Goal: Transaction & Acquisition: Book appointment/travel/reservation

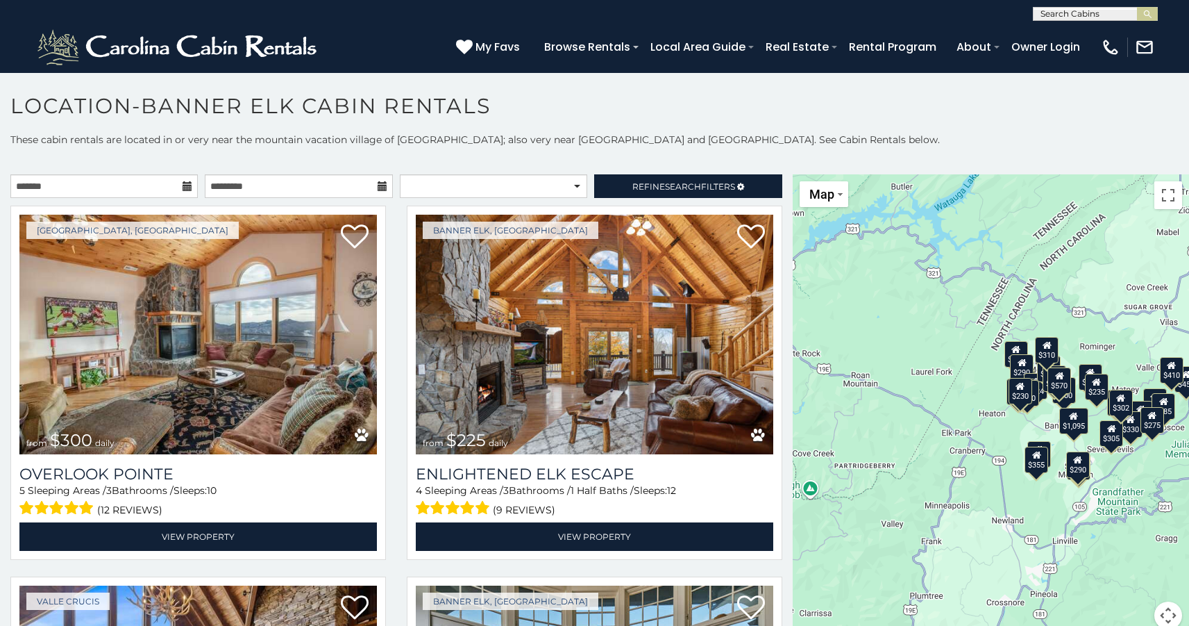
click at [643, 112] on h1 "Location-Banner Elk Cabin Rentals" at bounding box center [594, 113] width 1189 height 40
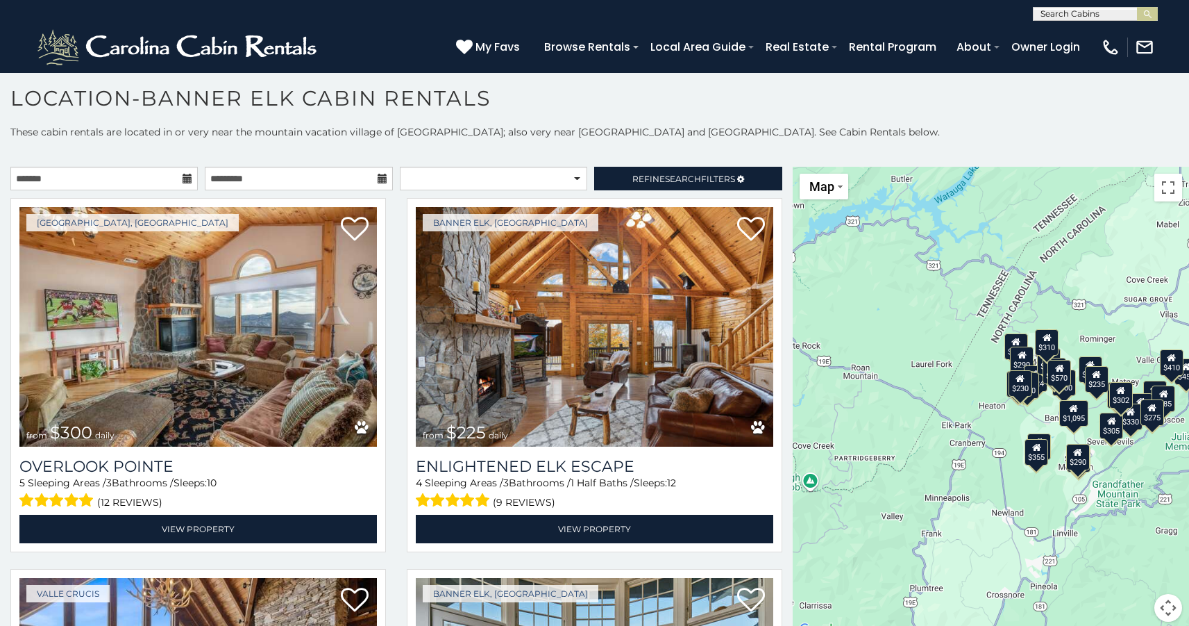
scroll to position [8, 0]
click at [727, 181] on span "Refine Search Filters" at bounding box center [683, 179] width 103 height 10
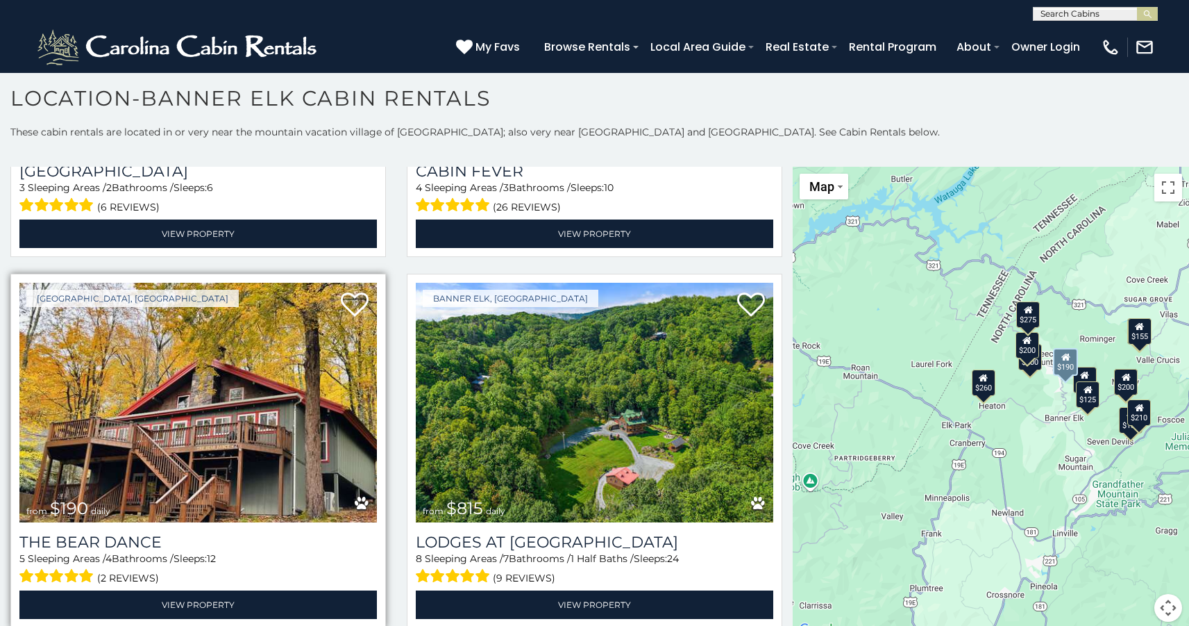
scroll to position [2526, 0]
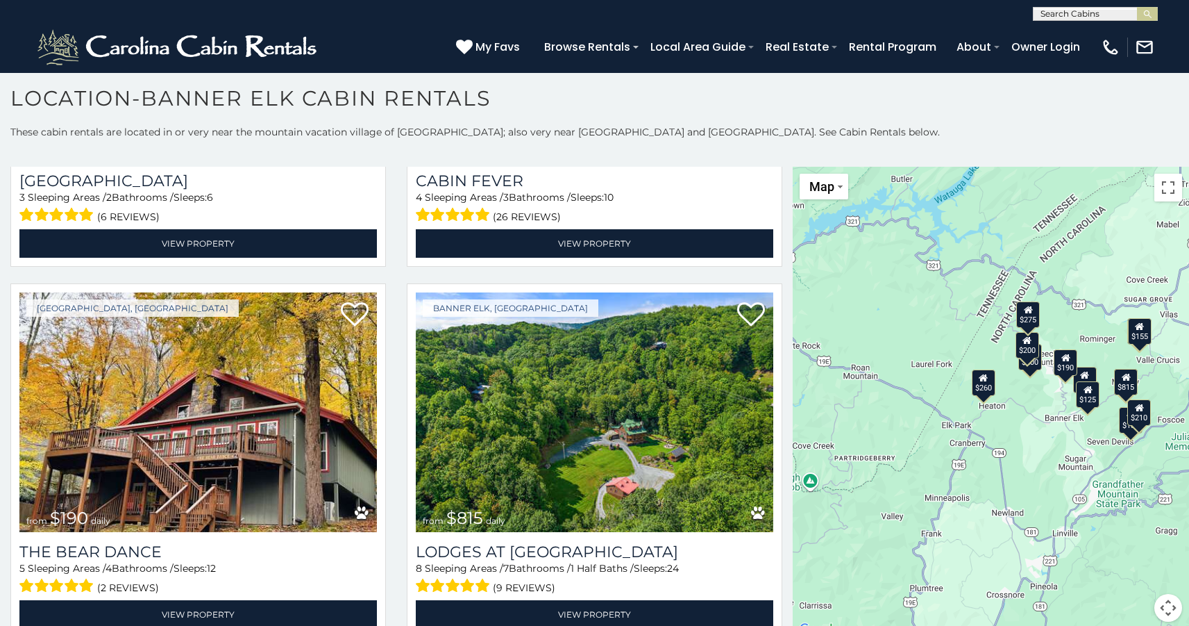
click at [1090, 406] on div "$125" at bounding box center [1089, 394] width 24 height 26
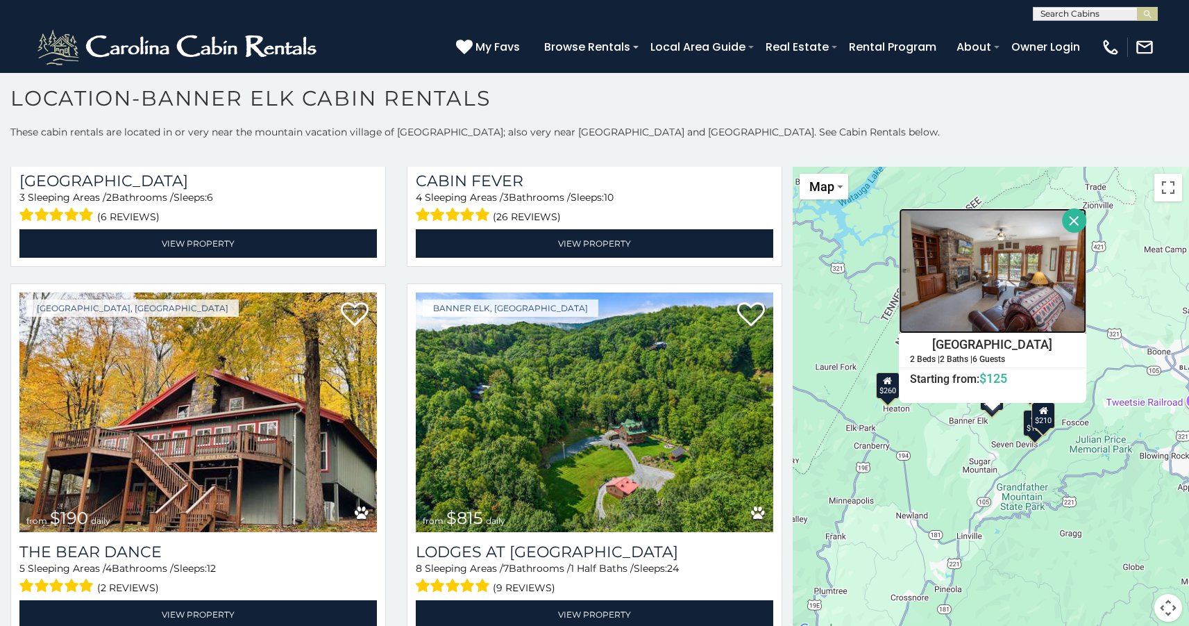
click at [1028, 280] on img at bounding box center [993, 270] width 187 height 125
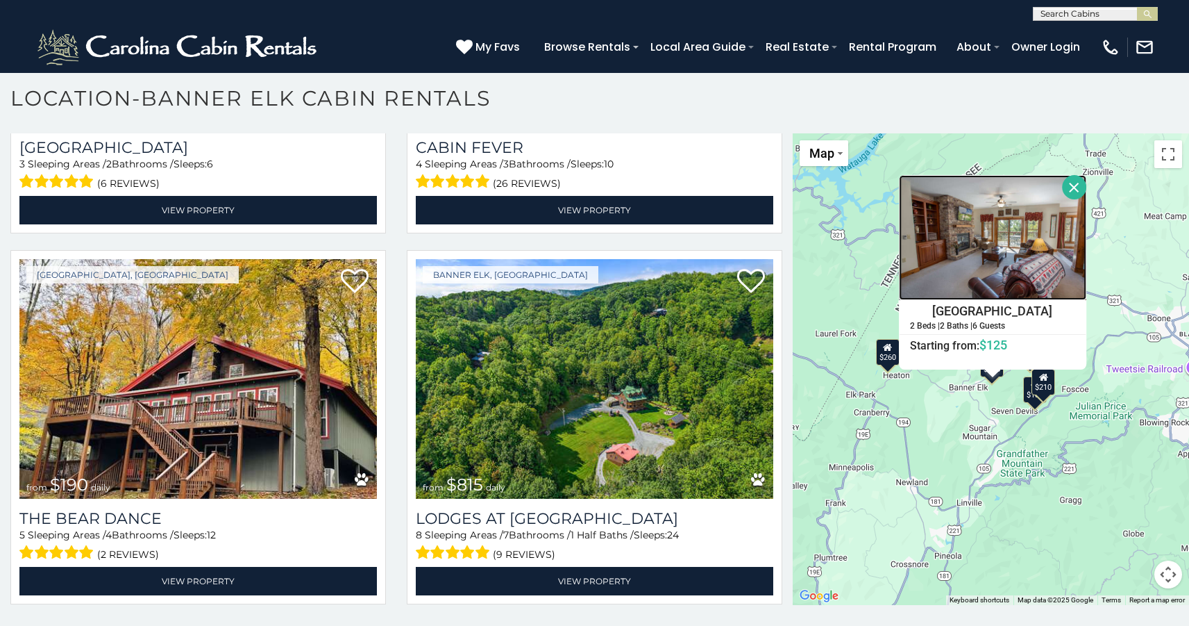
scroll to position [33, 0]
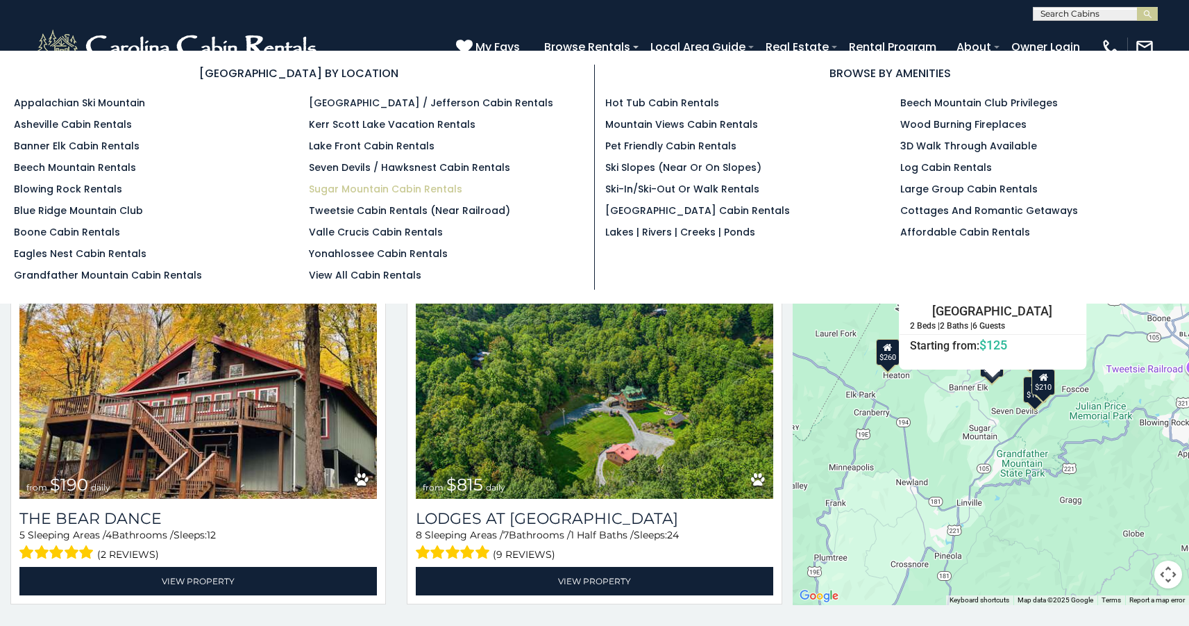
click at [417, 185] on link "Sugar Mountain Cabin Rentals" at bounding box center [385, 189] width 153 height 14
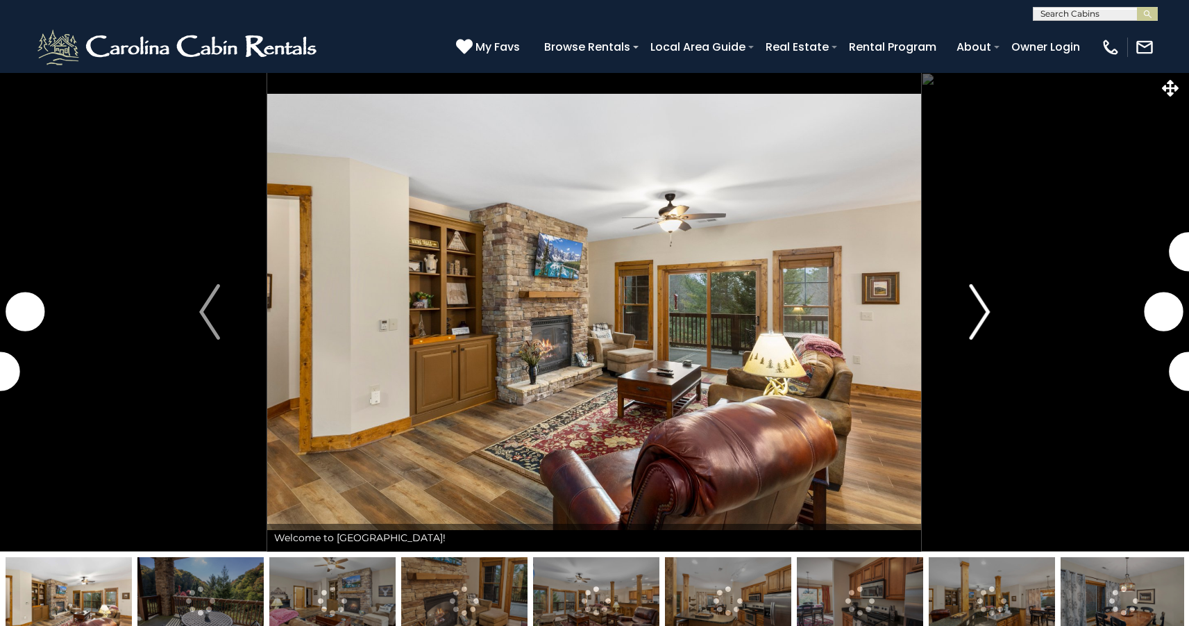
click at [971, 303] on img "Next" at bounding box center [979, 312] width 21 height 56
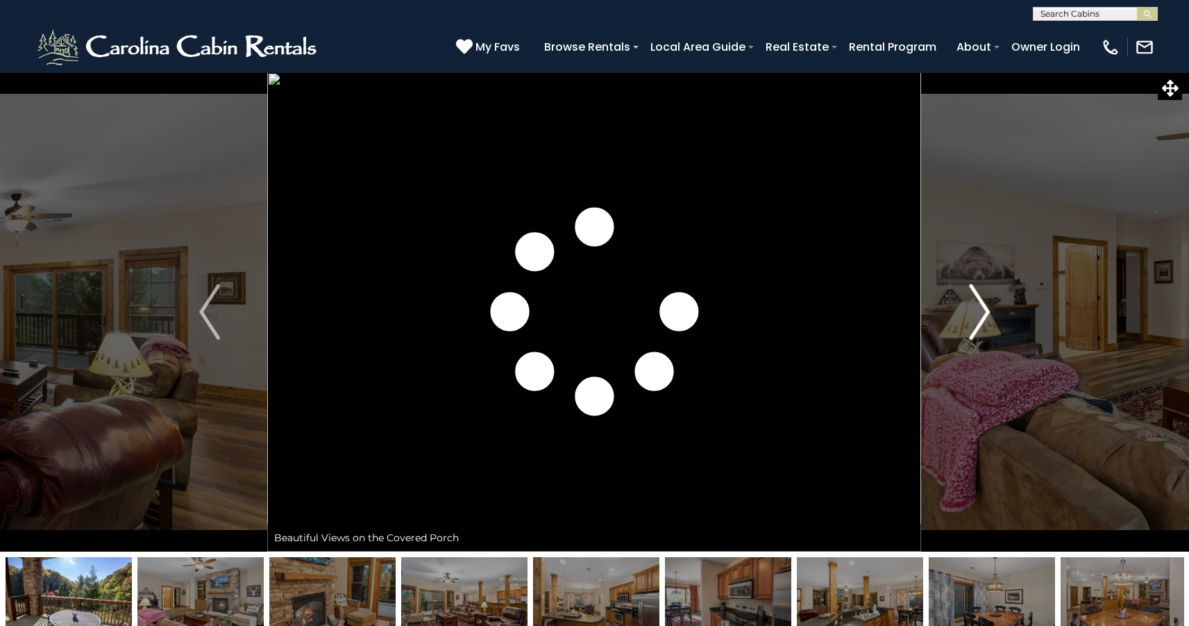
click at [987, 308] on img "Next" at bounding box center [979, 312] width 21 height 56
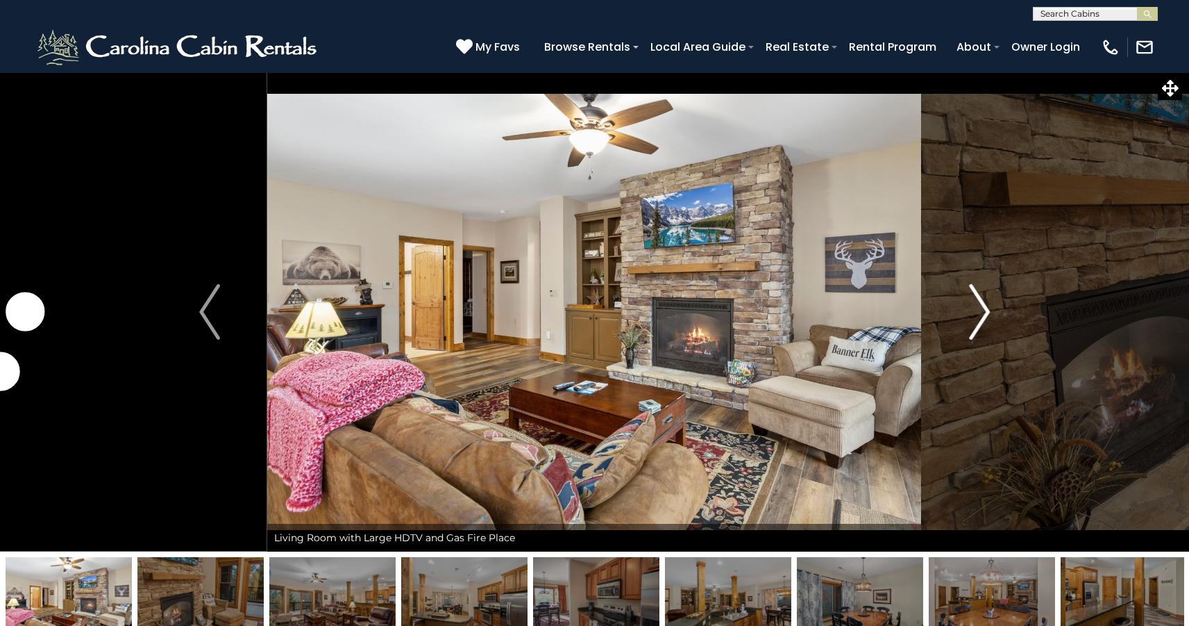
click at [987, 308] on img "Next" at bounding box center [979, 312] width 21 height 56
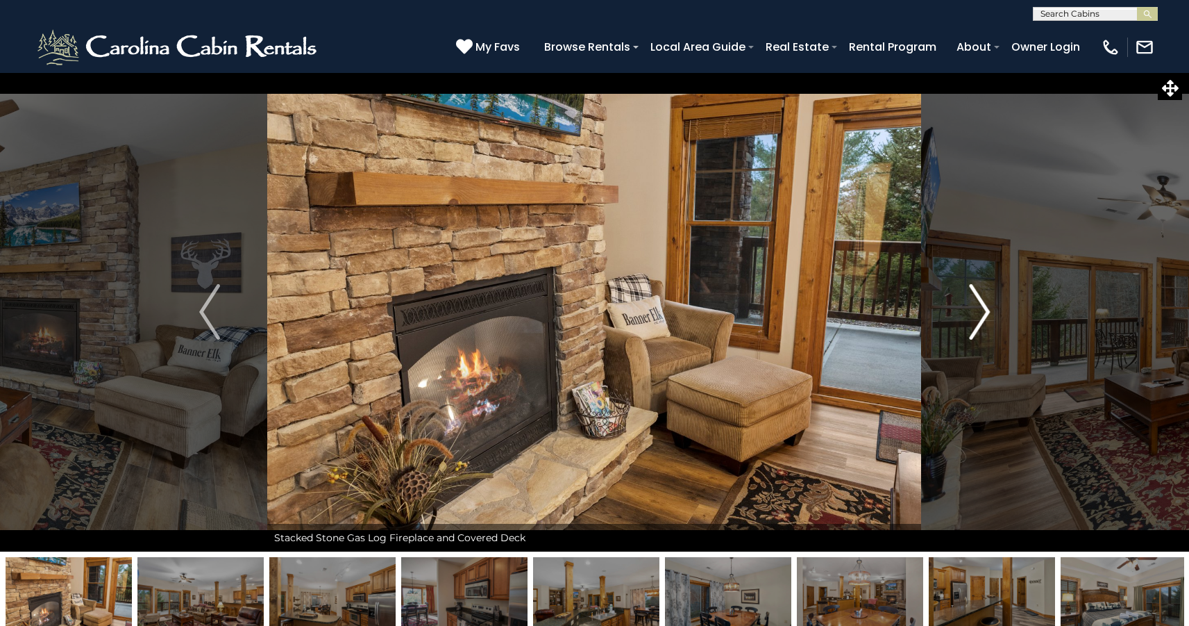
click at [987, 307] on img "Next" at bounding box center [979, 312] width 21 height 56
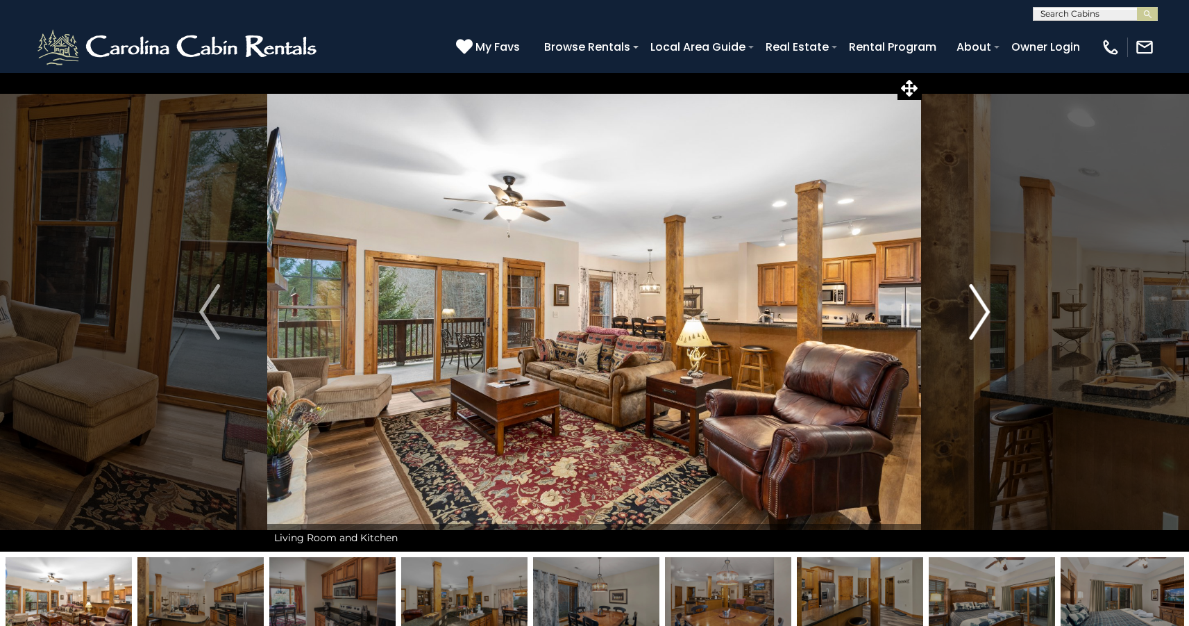
click at [987, 308] on img "Next" at bounding box center [979, 312] width 21 height 56
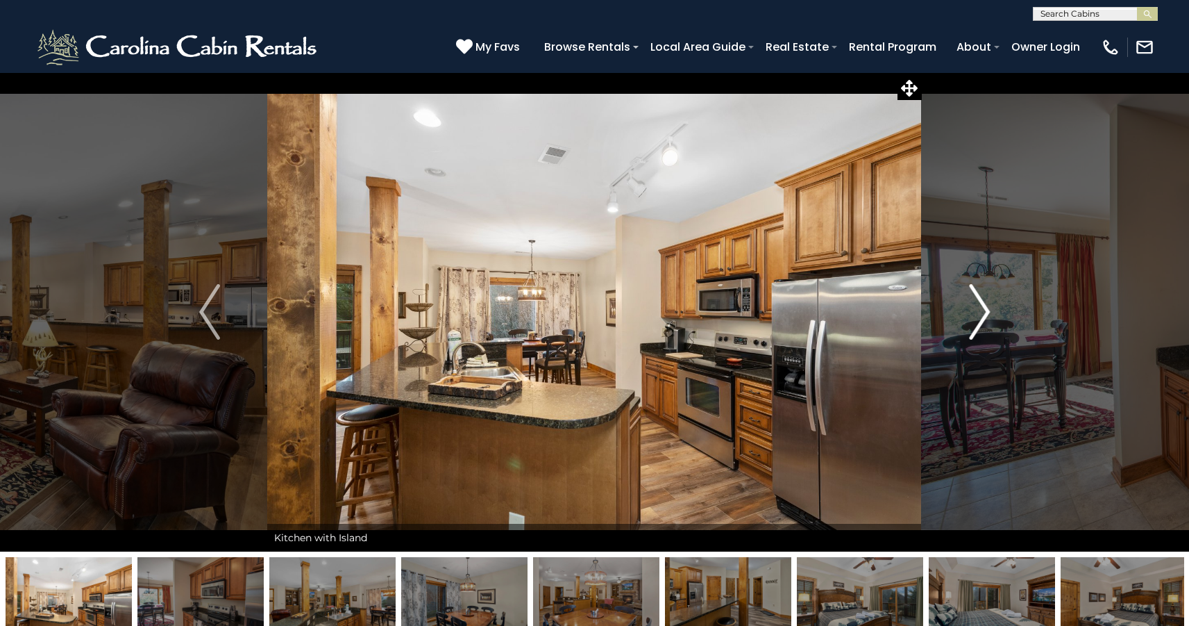
click at [987, 308] on img "Next" at bounding box center [979, 312] width 21 height 56
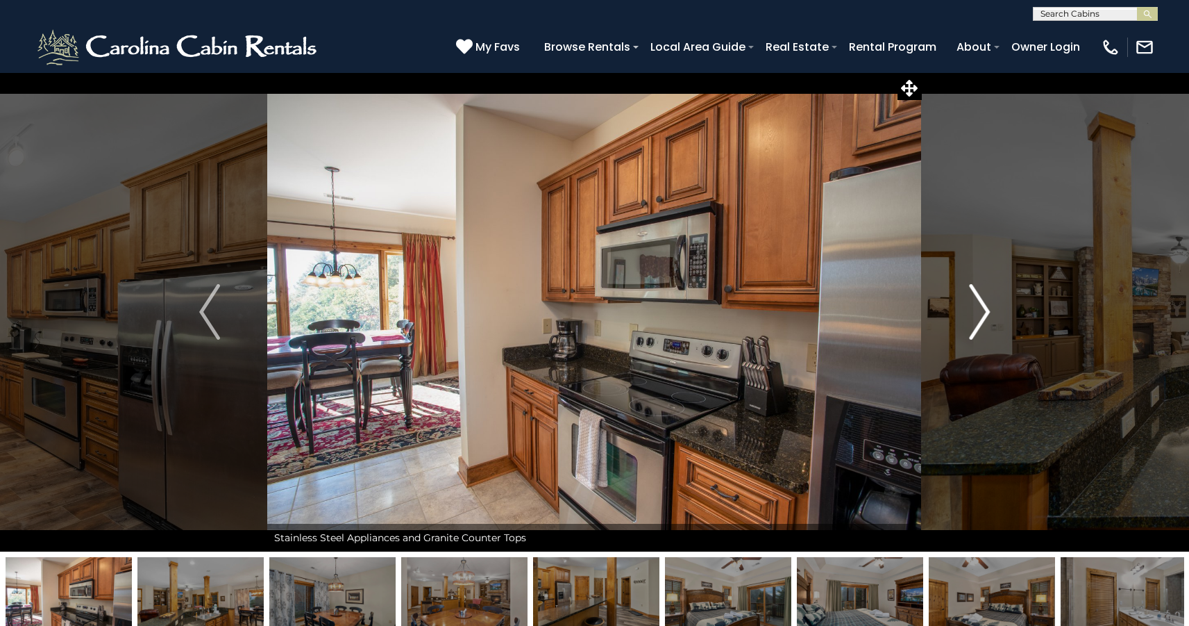
click at [987, 305] on img "Next" at bounding box center [979, 312] width 21 height 56
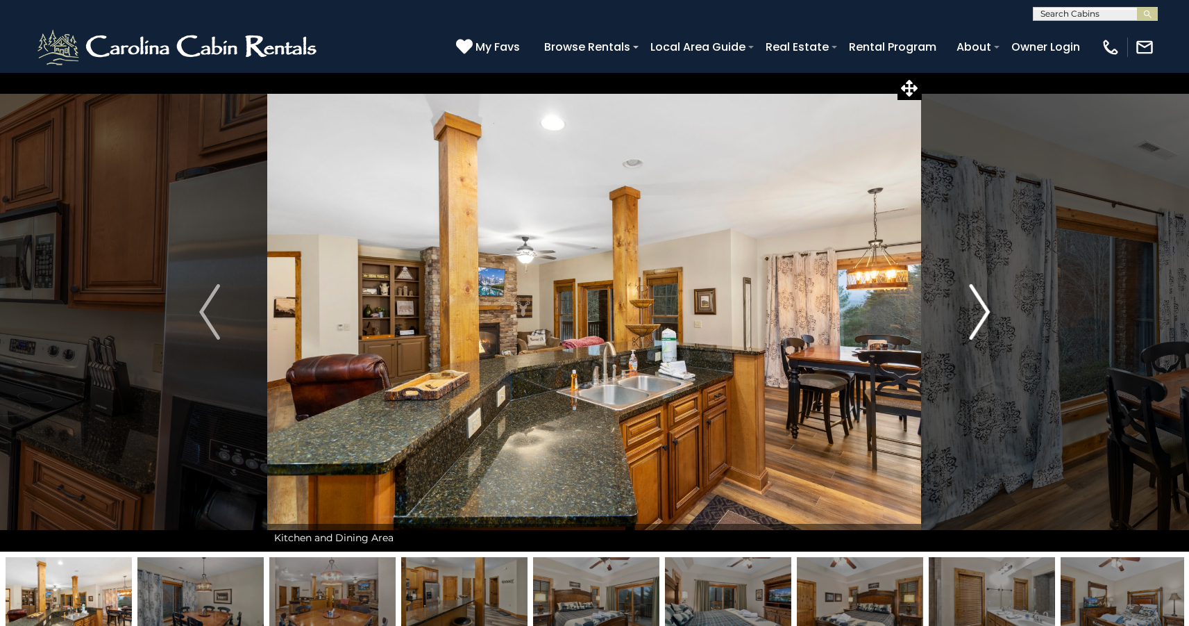
click at [987, 305] on img "Next" at bounding box center [979, 312] width 21 height 56
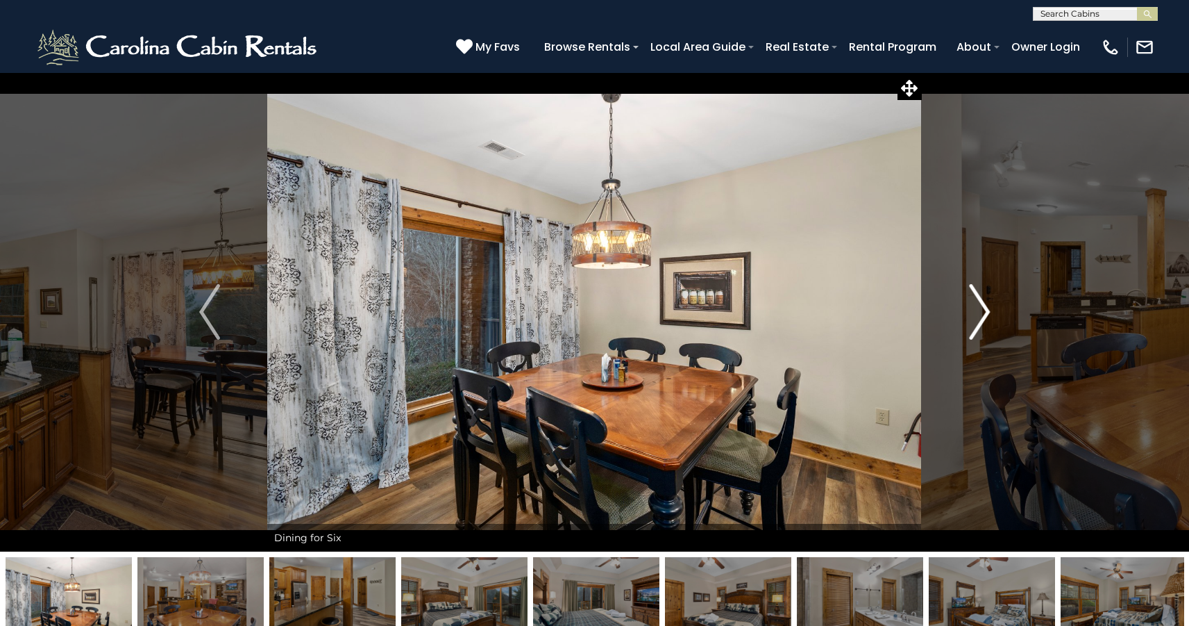
click at [987, 310] on img "Next" at bounding box center [979, 312] width 21 height 56
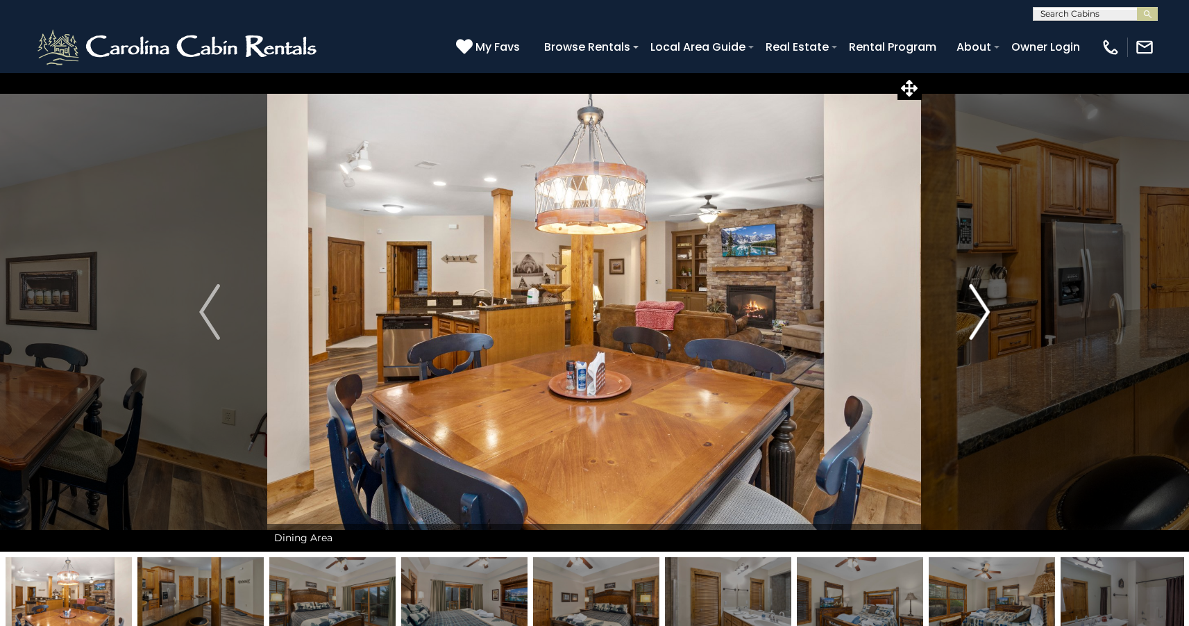
click at [987, 310] on img "Next" at bounding box center [979, 312] width 21 height 56
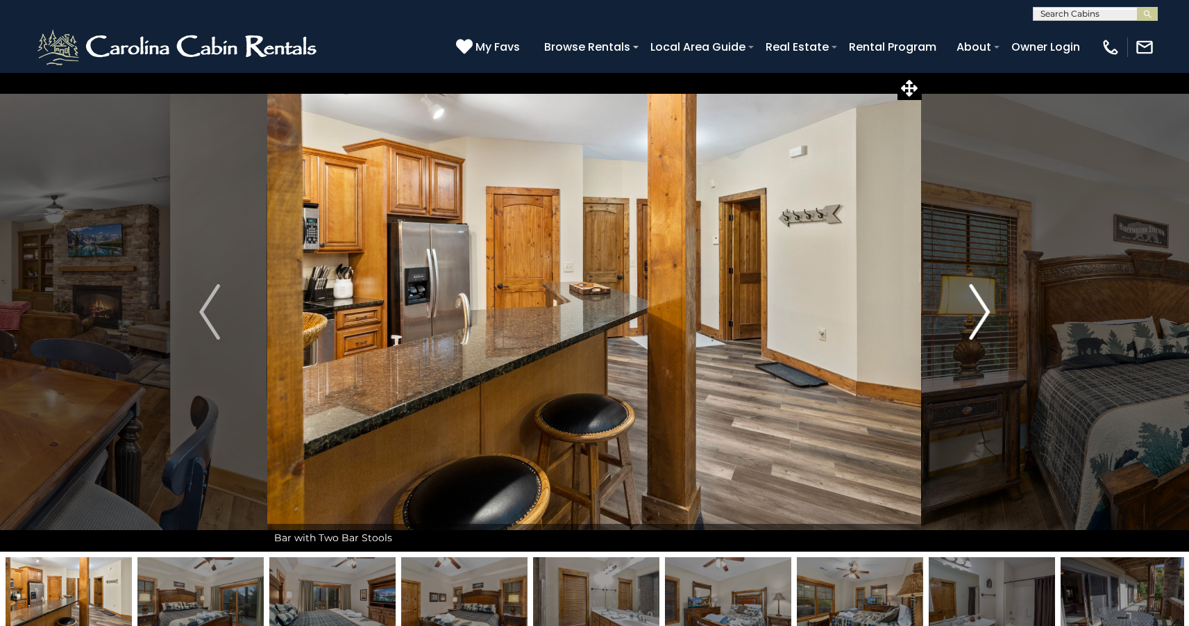
click at [987, 311] on img "Next" at bounding box center [979, 312] width 21 height 56
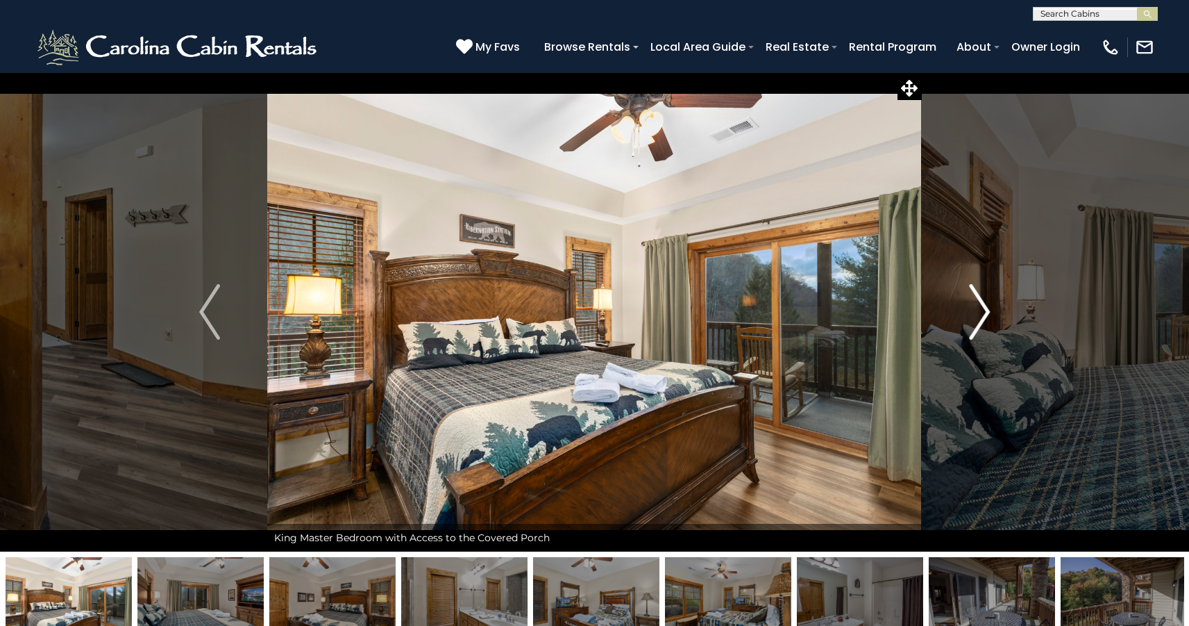
click at [987, 311] on img "Next" at bounding box center [979, 312] width 21 height 56
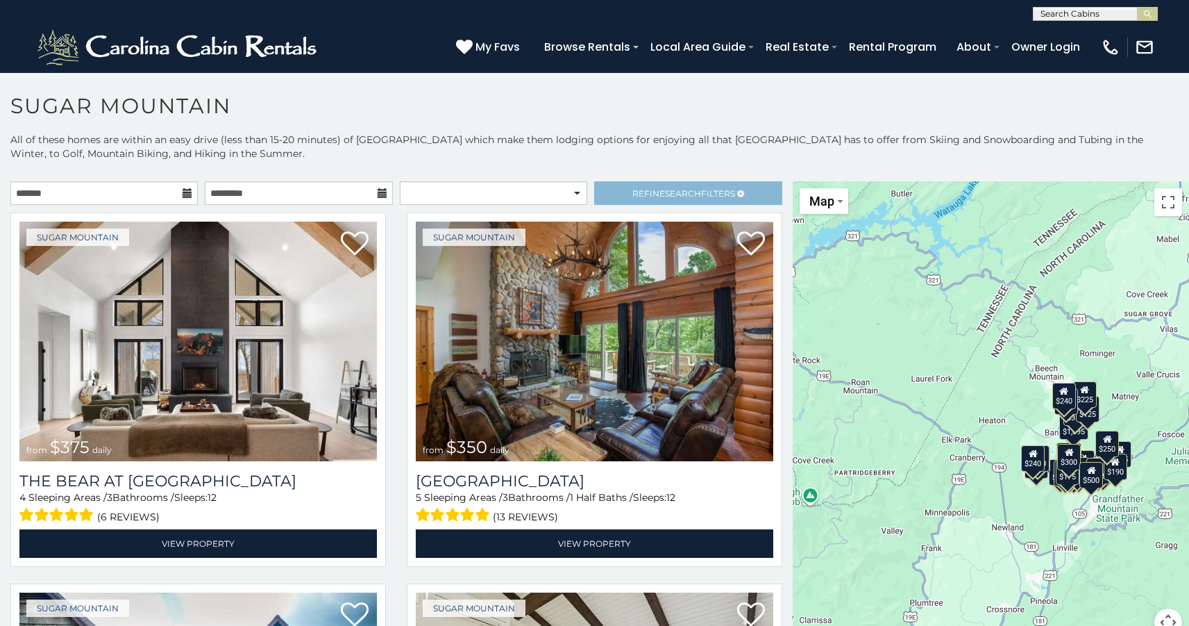
click at [658, 185] on link "Refine Search Filters" at bounding box center [687, 193] width 187 height 24
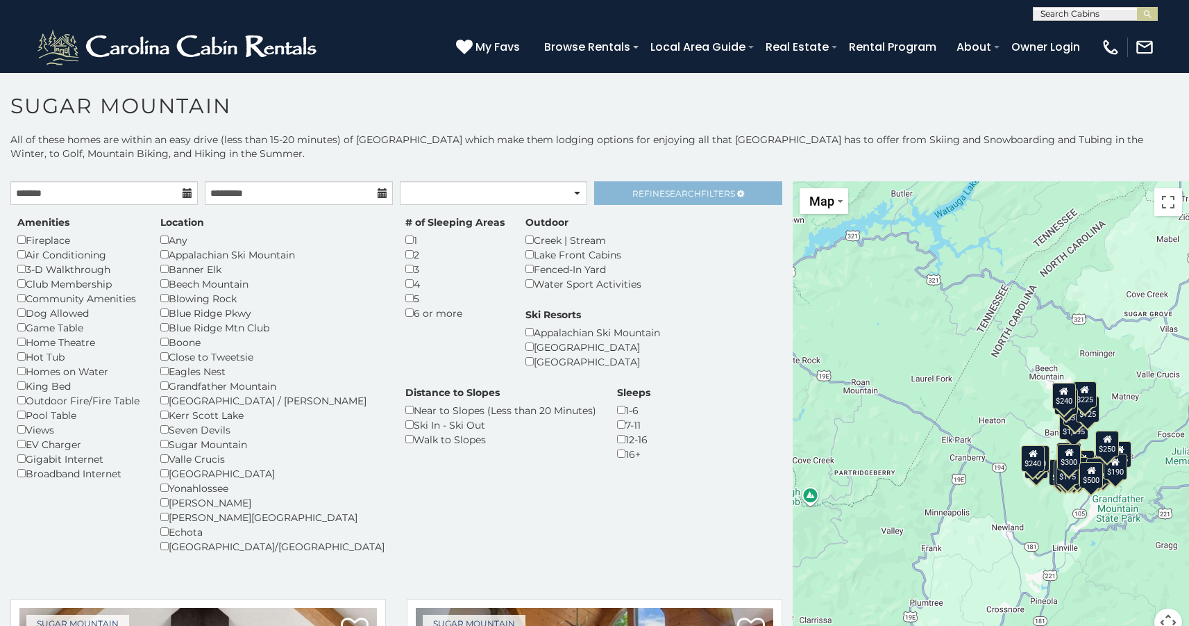
click at [657, 187] on link "Refine Search Filters" at bounding box center [687, 193] width 187 height 24
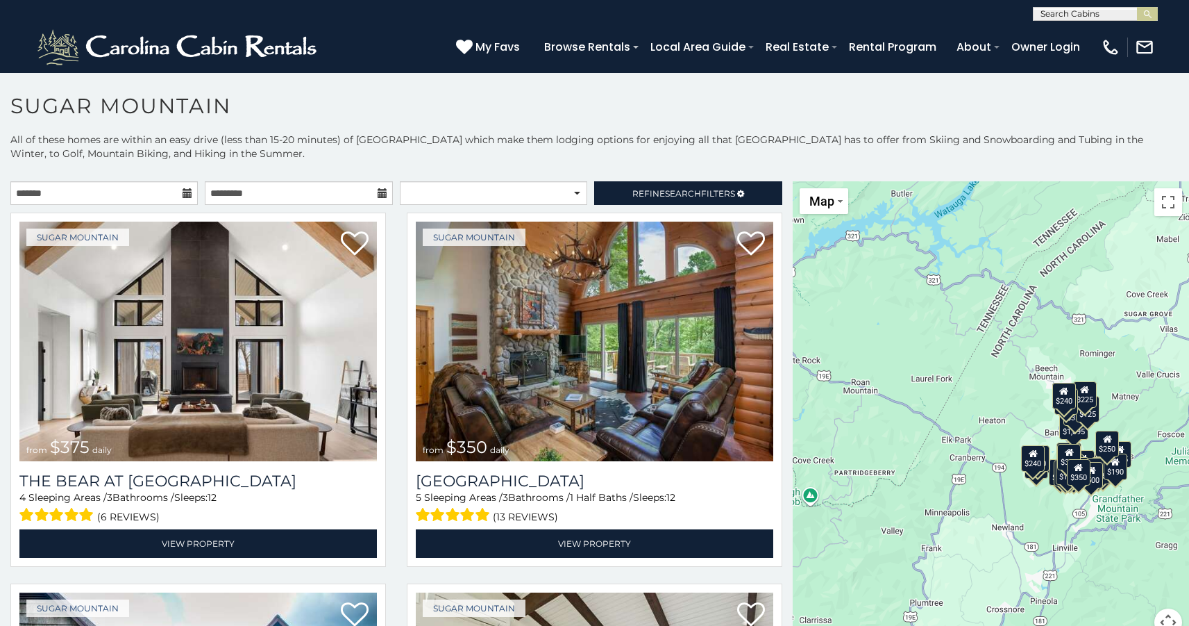
click at [1119, 465] on icon at bounding box center [1116, 461] width 9 height 10
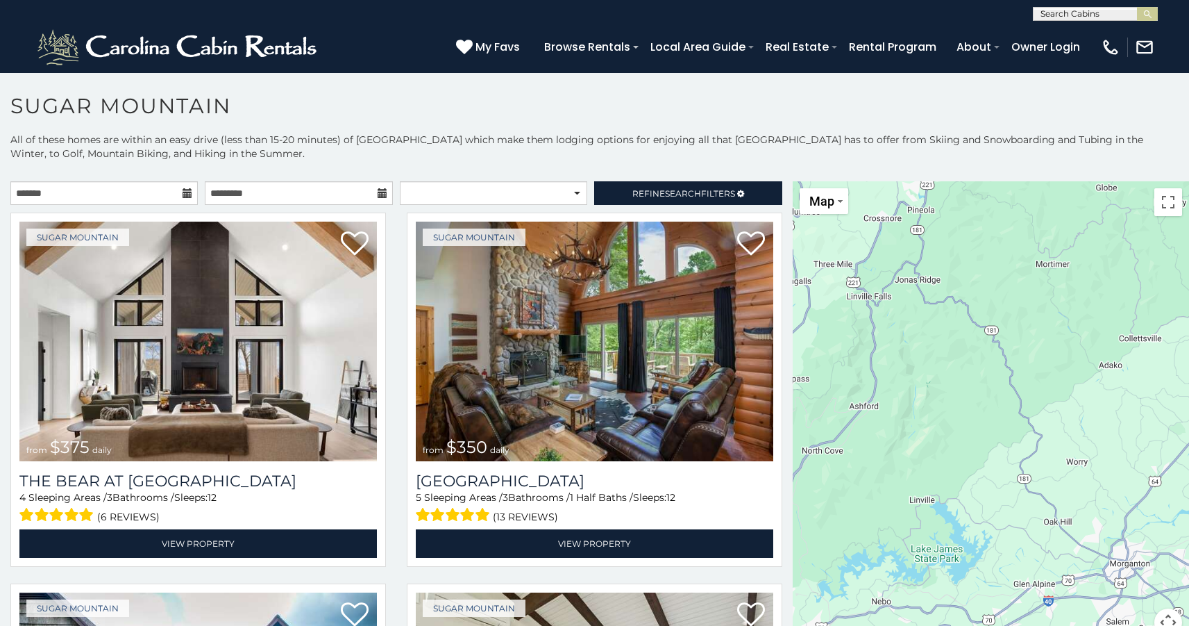
click at [786, 499] on div "Sugar Mountain from $350 daily Grouse Moor Lodge 5 Sleeping Areas / 3 Bathrooms…" at bounding box center [594, 393] width 396 height 362
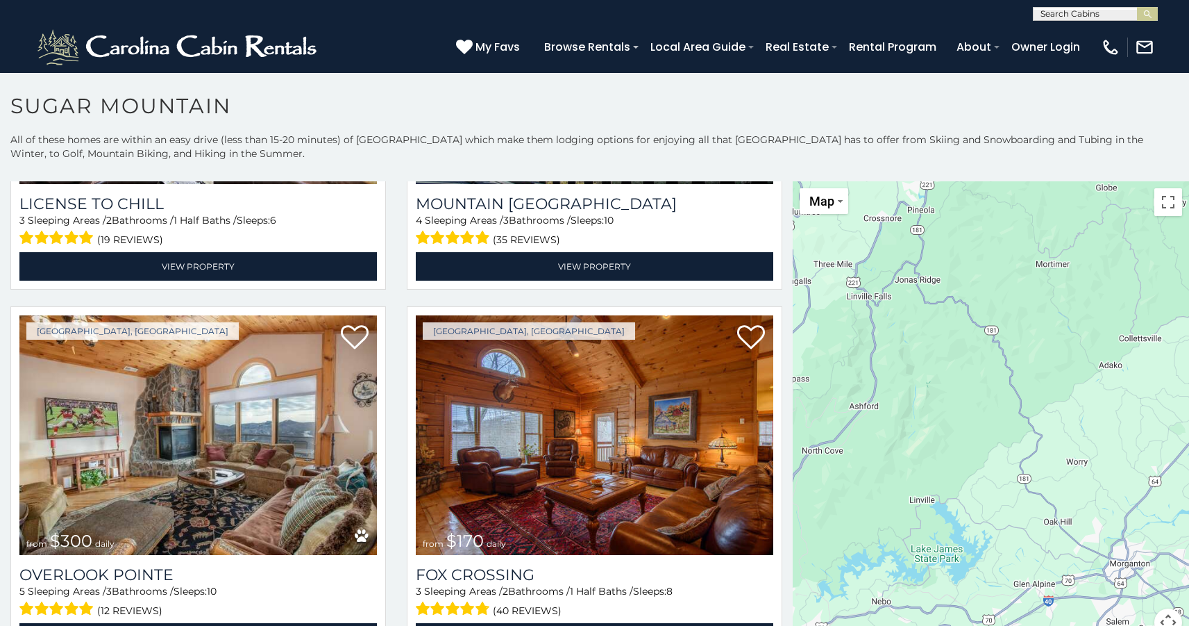
scroll to position [4771, 0]
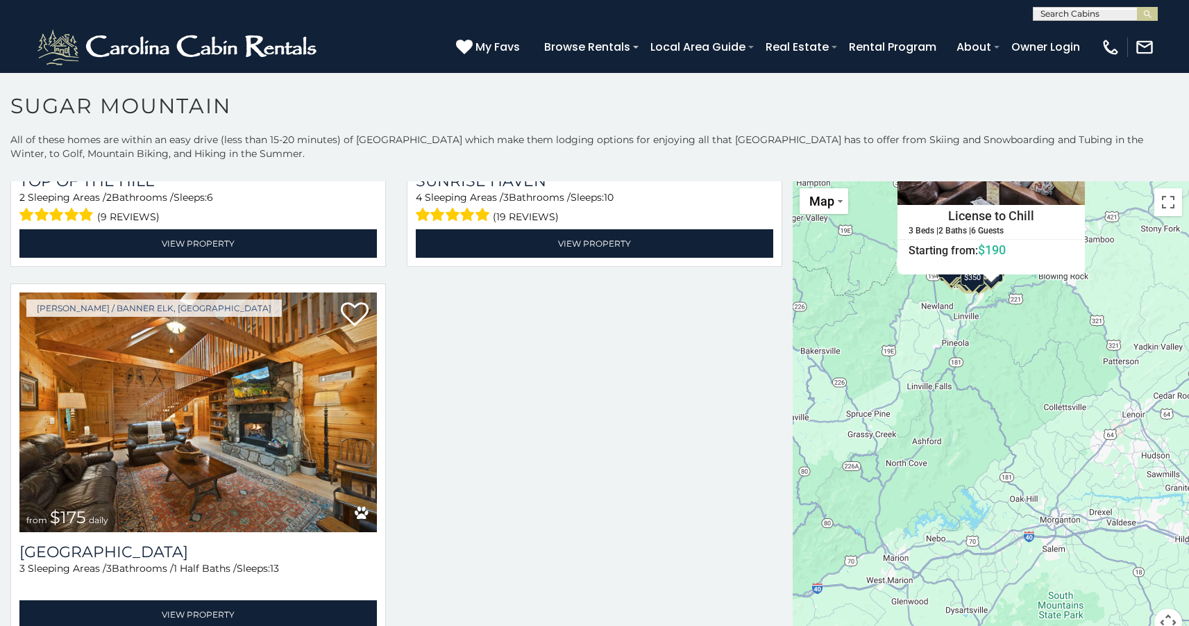
scroll to position [5862, 0]
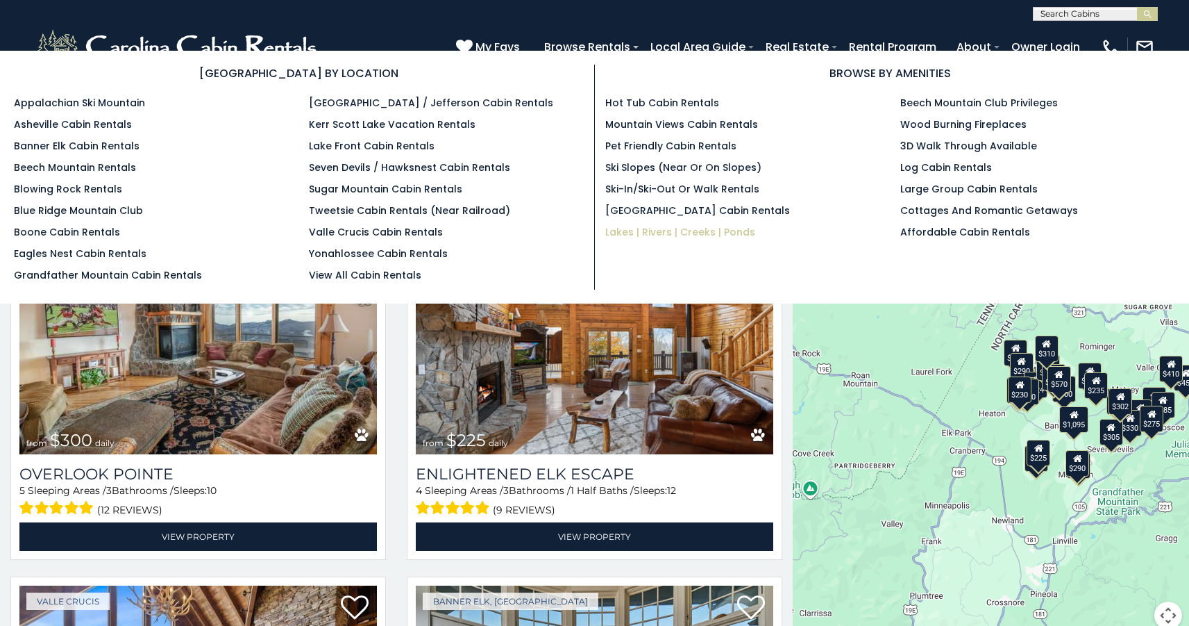
click at [670, 226] on link "Lakes | Rivers | Creeks | Ponds" at bounding box center [680, 232] width 150 height 14
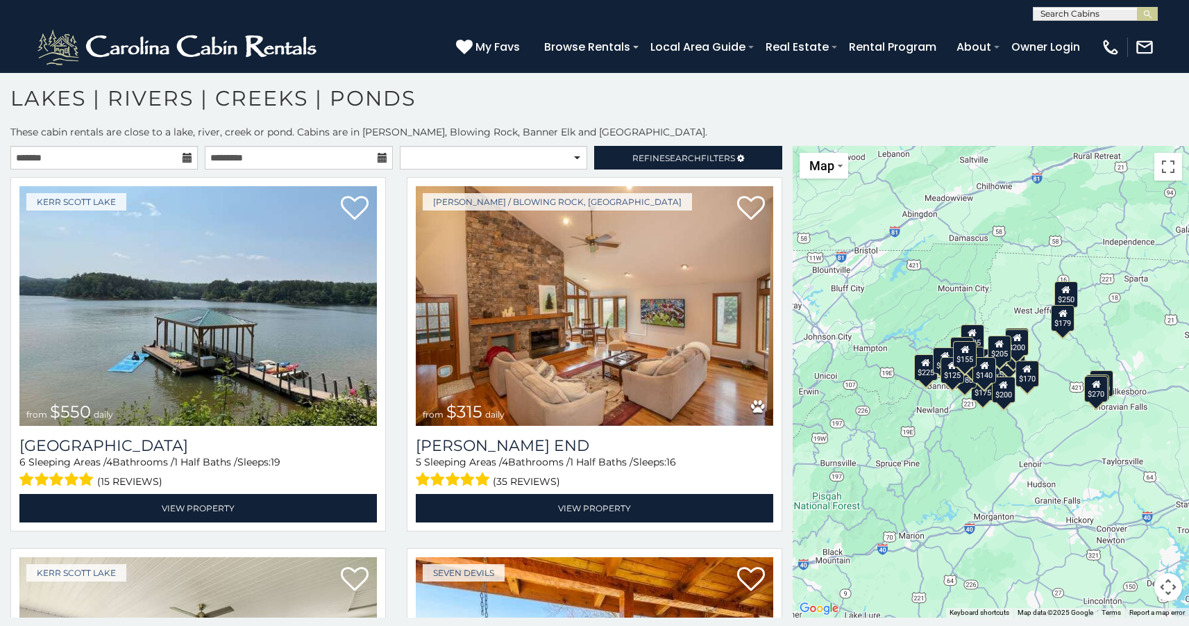
scroll to position [8, 0]
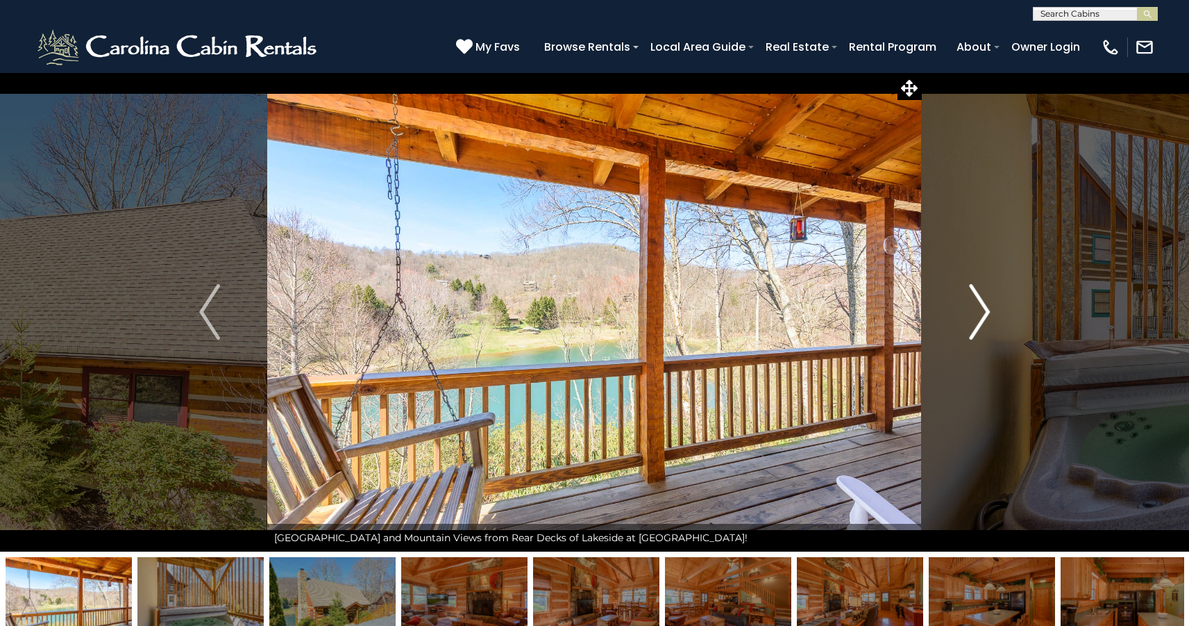
click at [966, 308] on button "Next" at bounding box center [980, 311] width 116 height 479
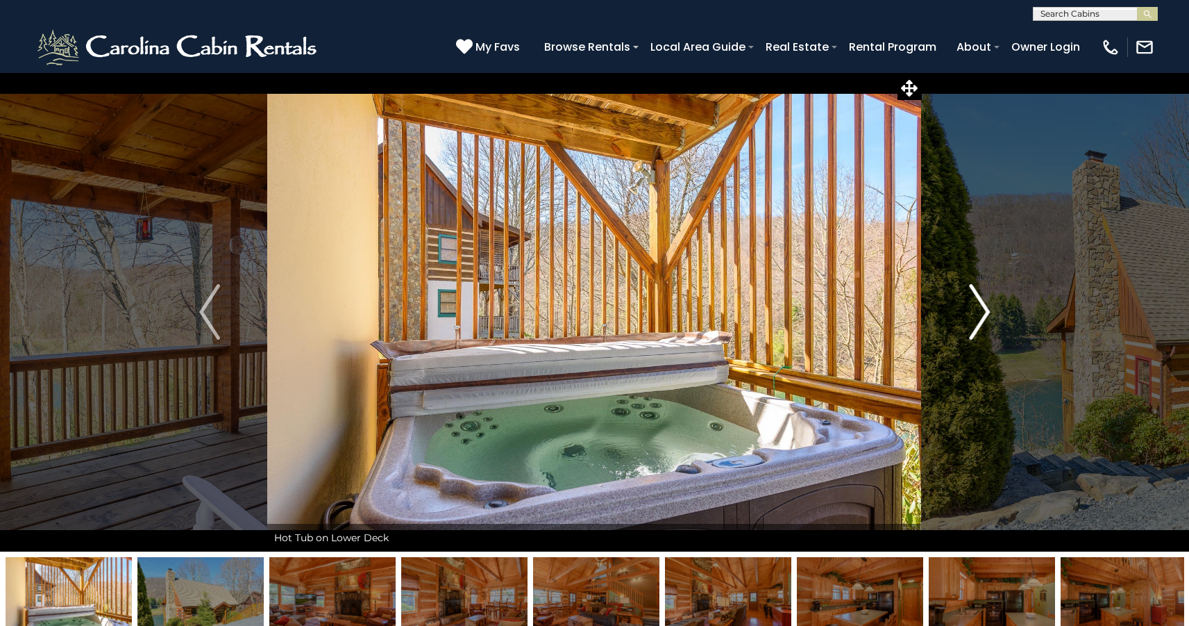
click at [966, 307] on button "Next" at bounding box center [980, 311] width 116 height 479
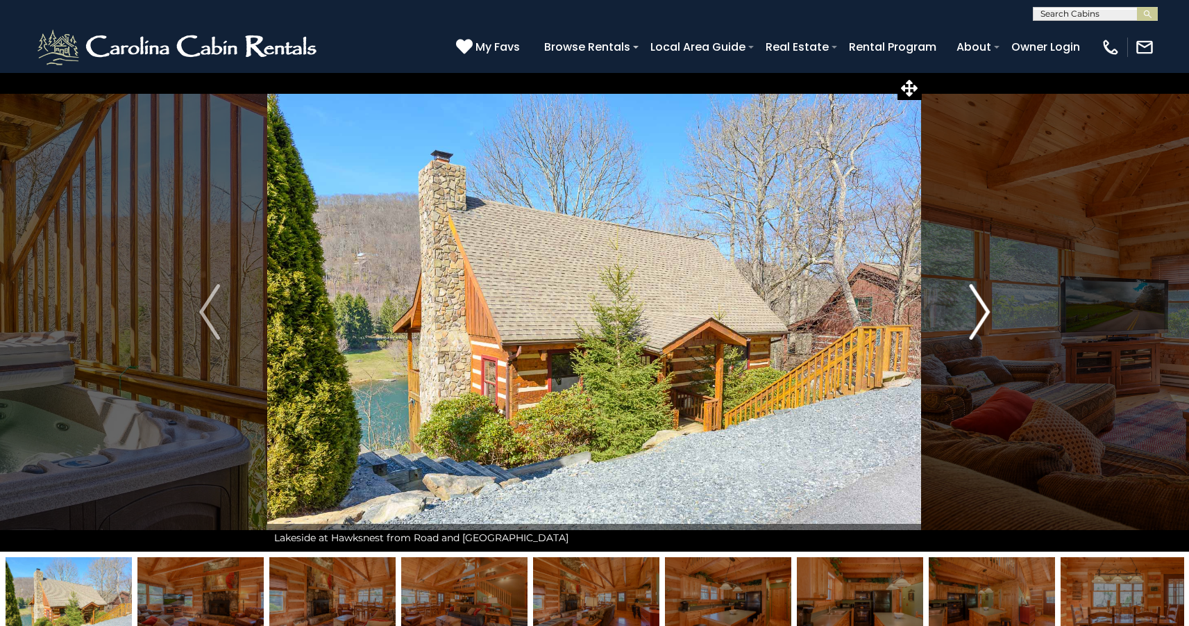
click at [966, 306] on button "Next" at bounding box center [980, 311] width 116 height 479
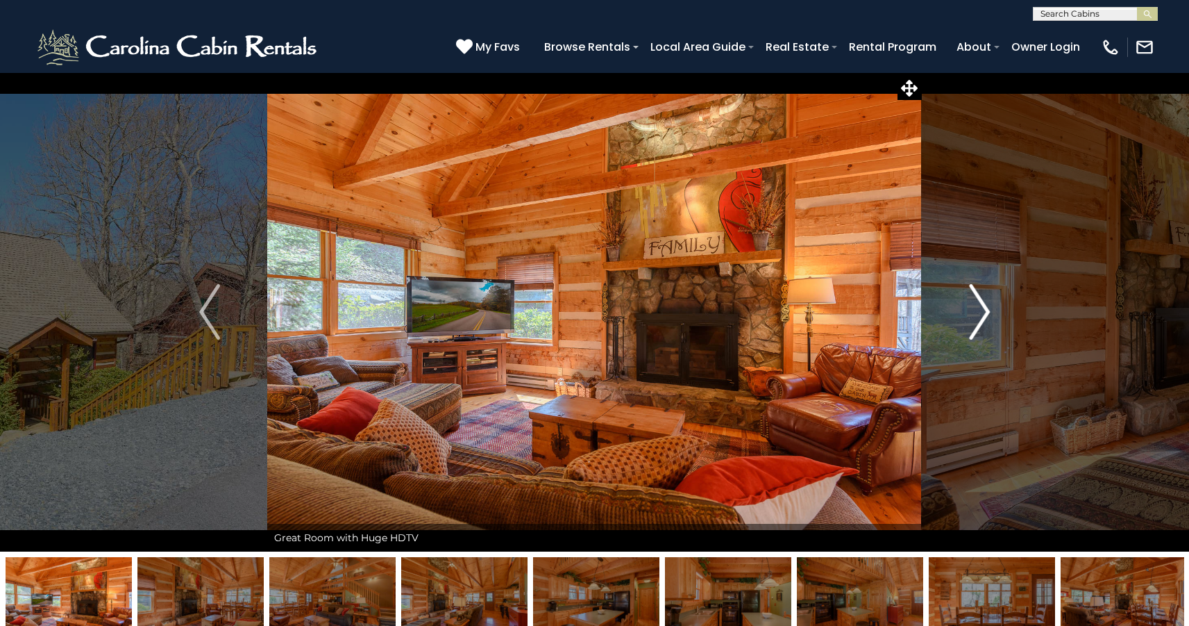
click at [966, 306] on button "Next" at bounding box center [980, 311] width 116 height 479
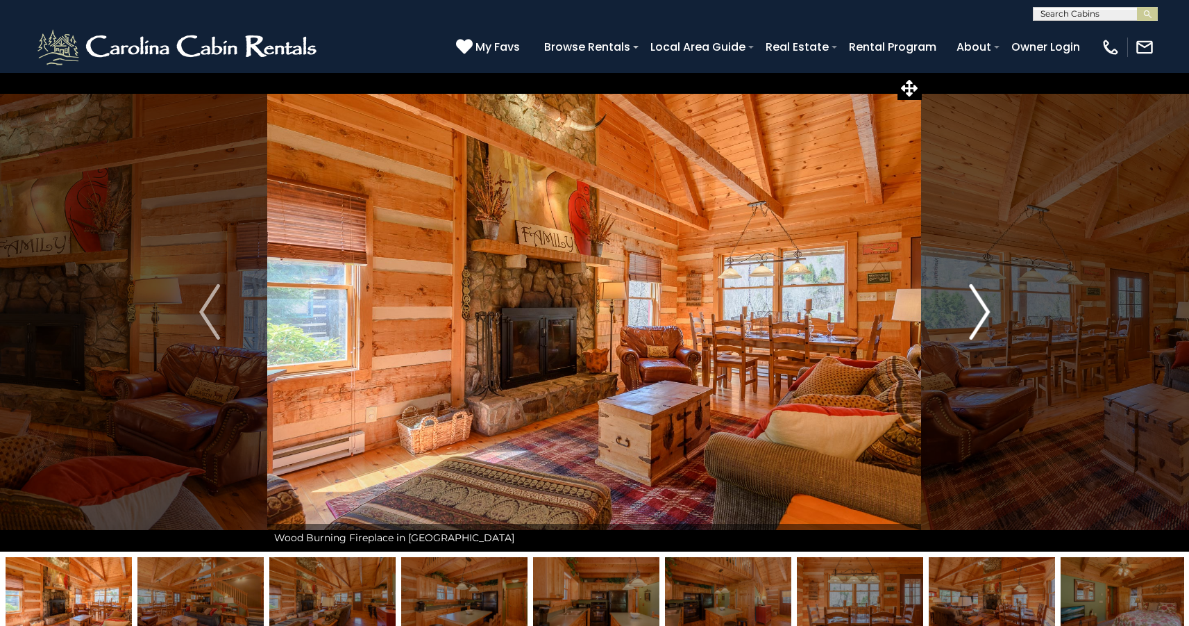
click at [964, 305] on button "Next" at bounding box center [980, 311] width 116 height 479
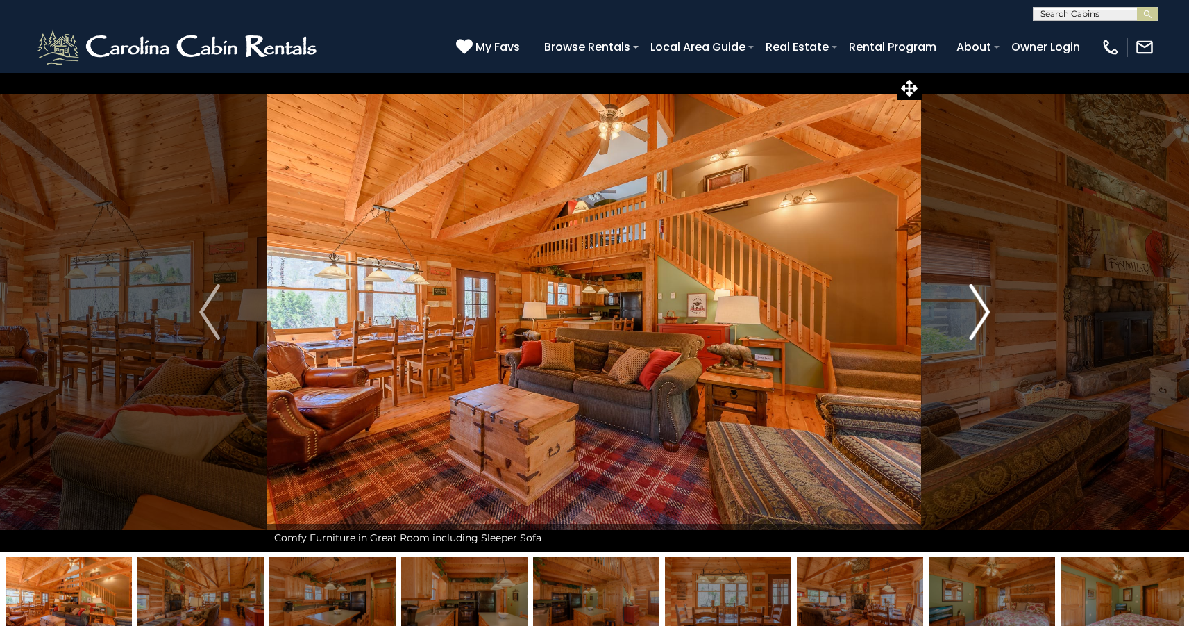
click at [964, 305] on button "Next" at bounding box center [980, 311] width 116 height 479
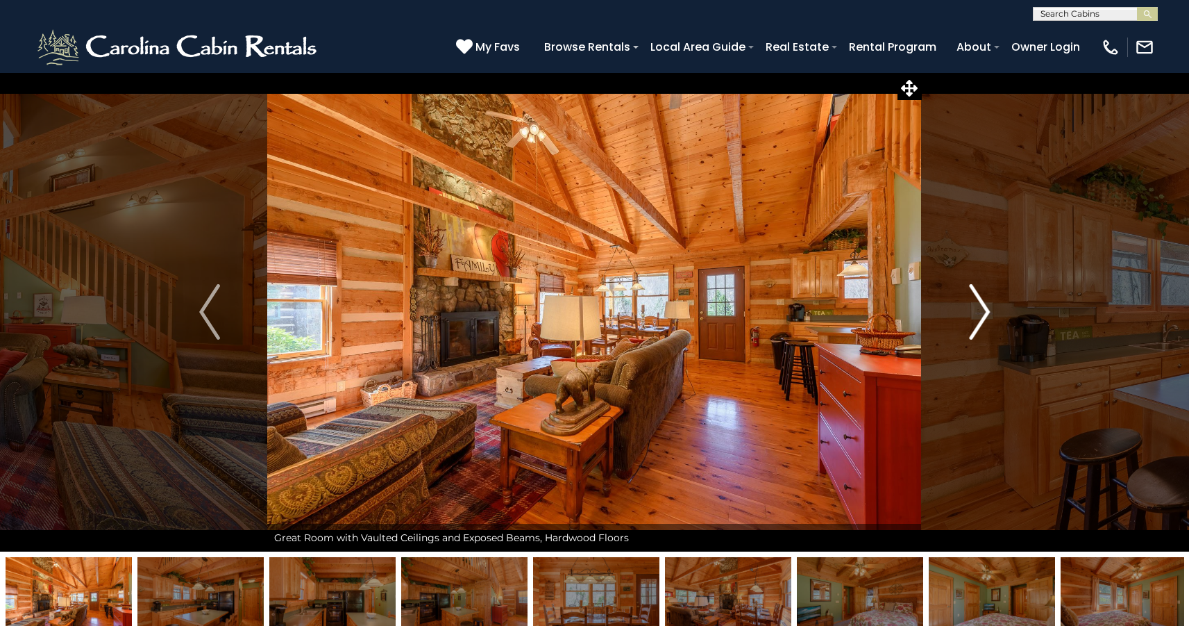
click at [964, 303] on button "Next" at bounding box center [980, 311] width 116 height 479
